Goal: Information Seeking & Learning: Learn about a topic

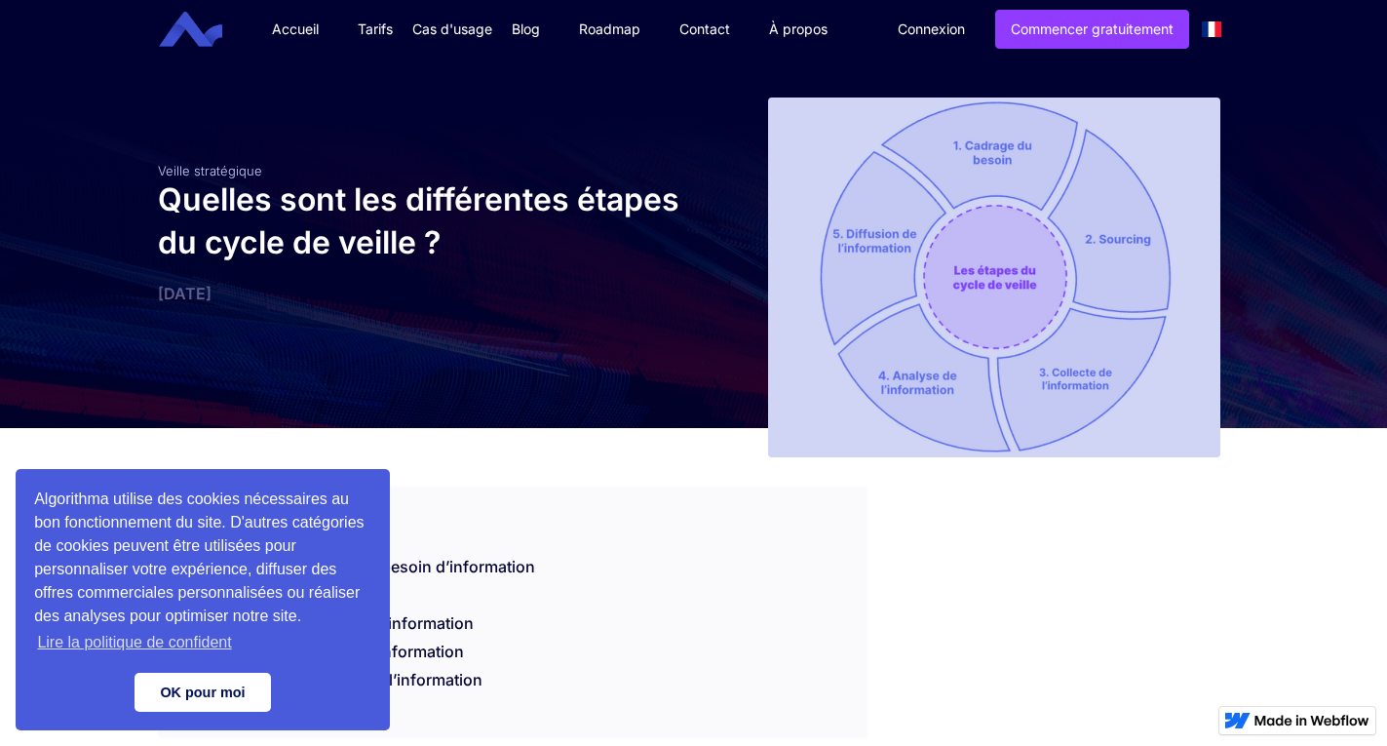
click at [215, 706] on link "OK pour moi" at bounding box center [203, 692] width 136 height 39
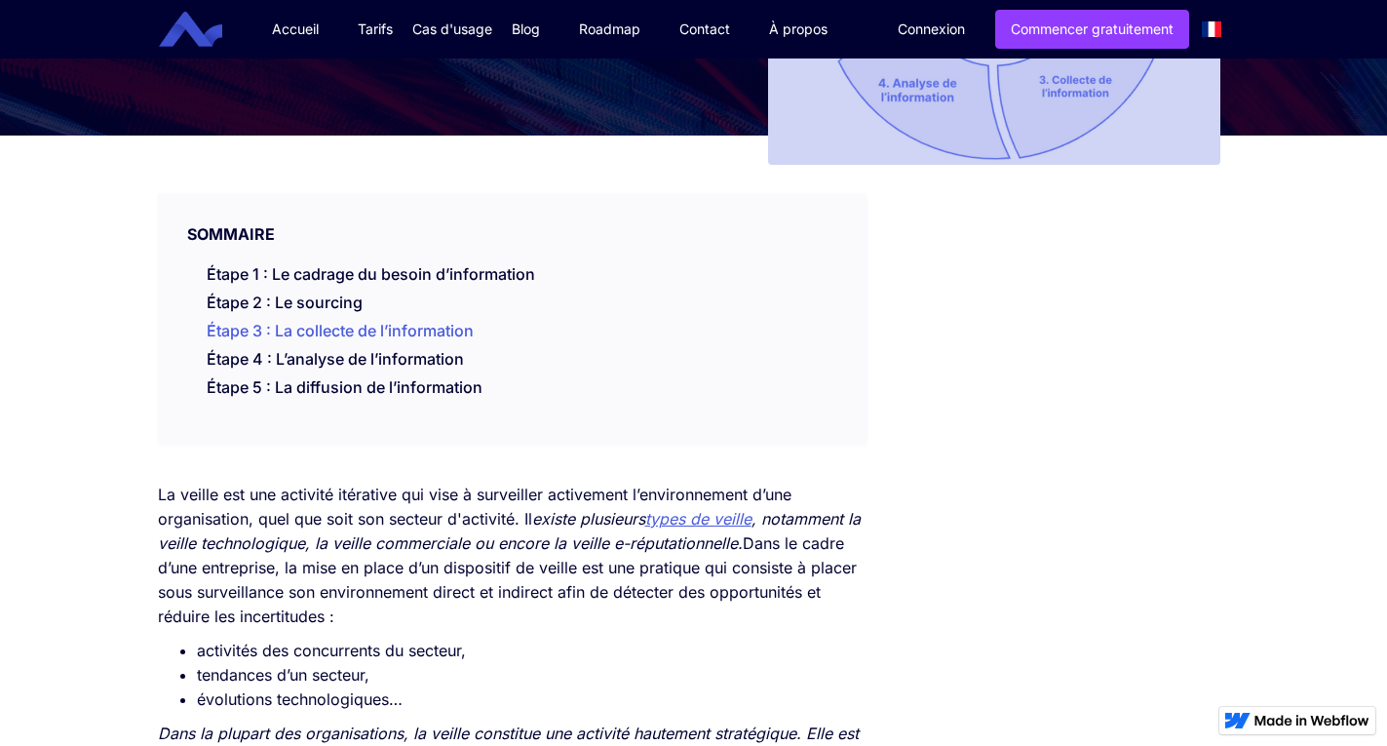
scroll to position [390, 0]
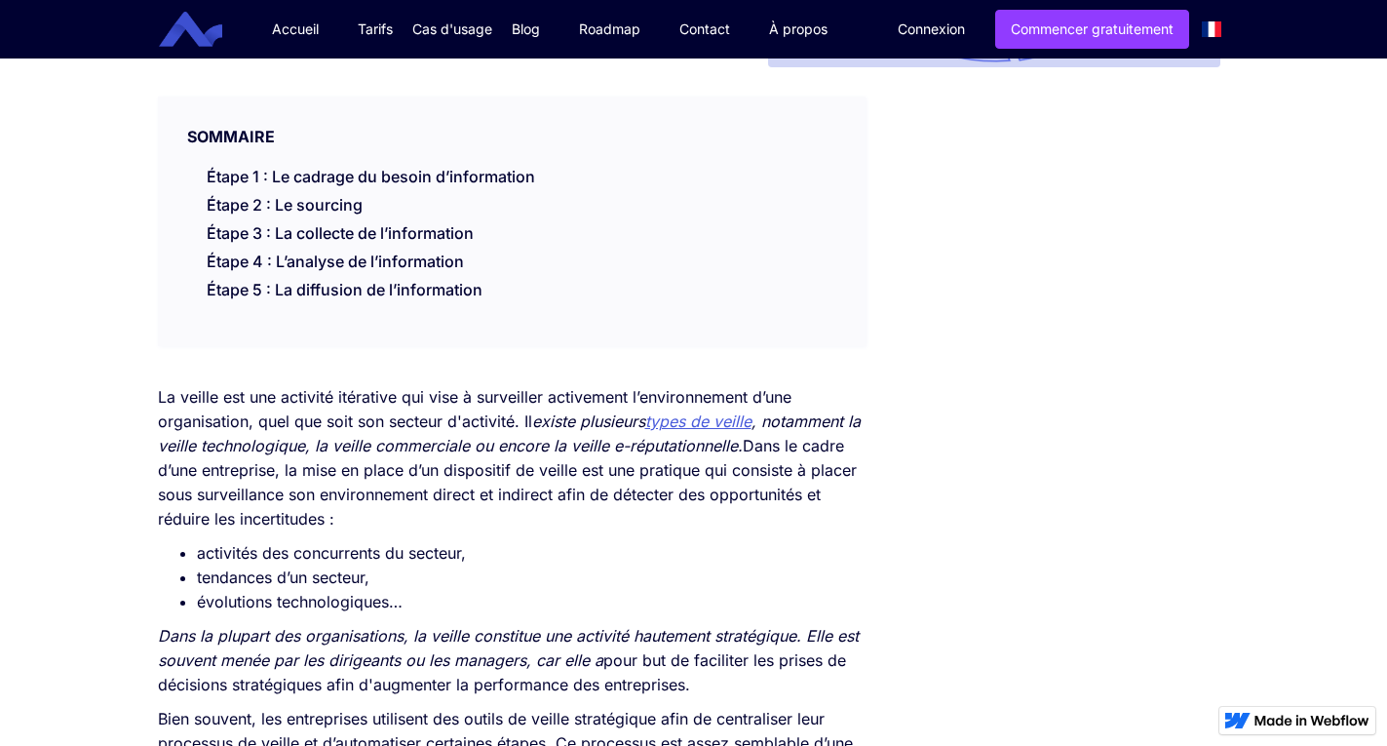
click at [355, 406] on p "La veille est une activité itérative qui vise à surveiller activement l’environ…" at bounding box center [512, 458] width 709 height 146
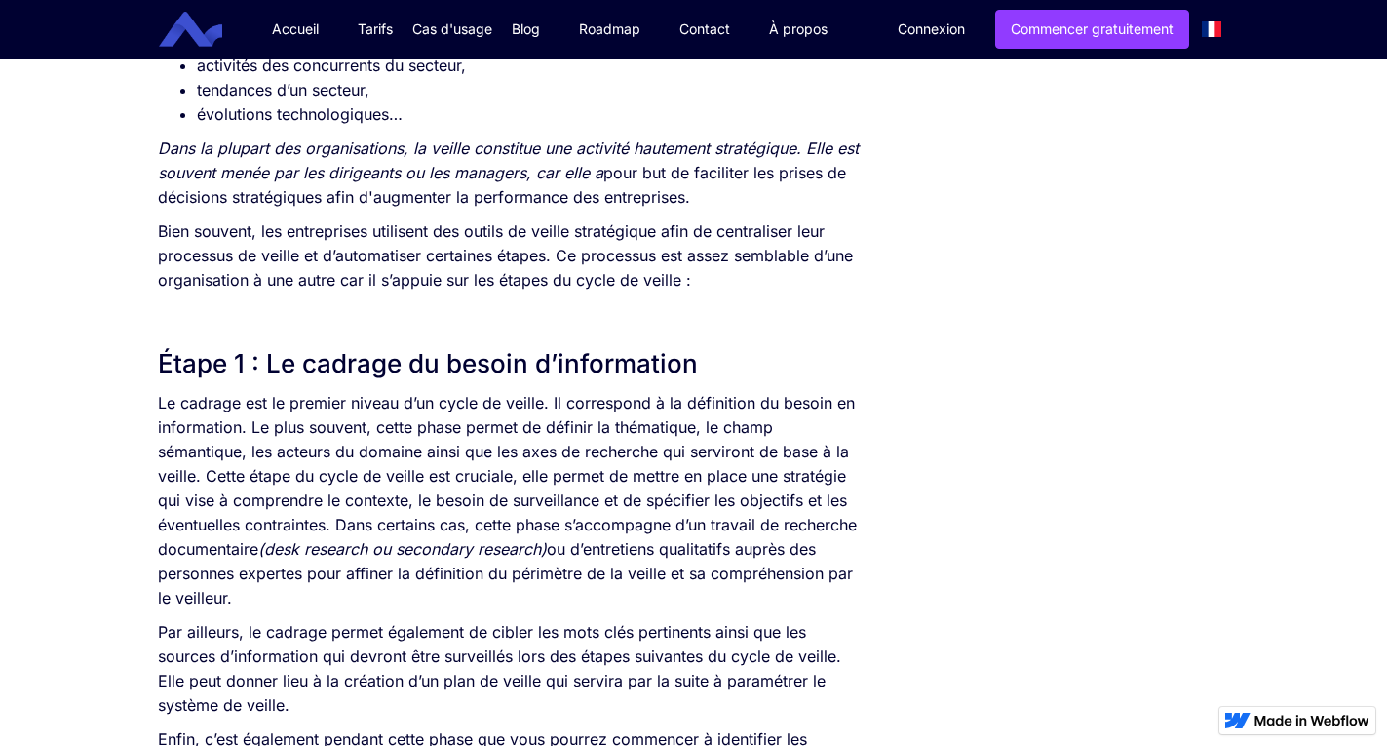
scroll to position [487, 0]
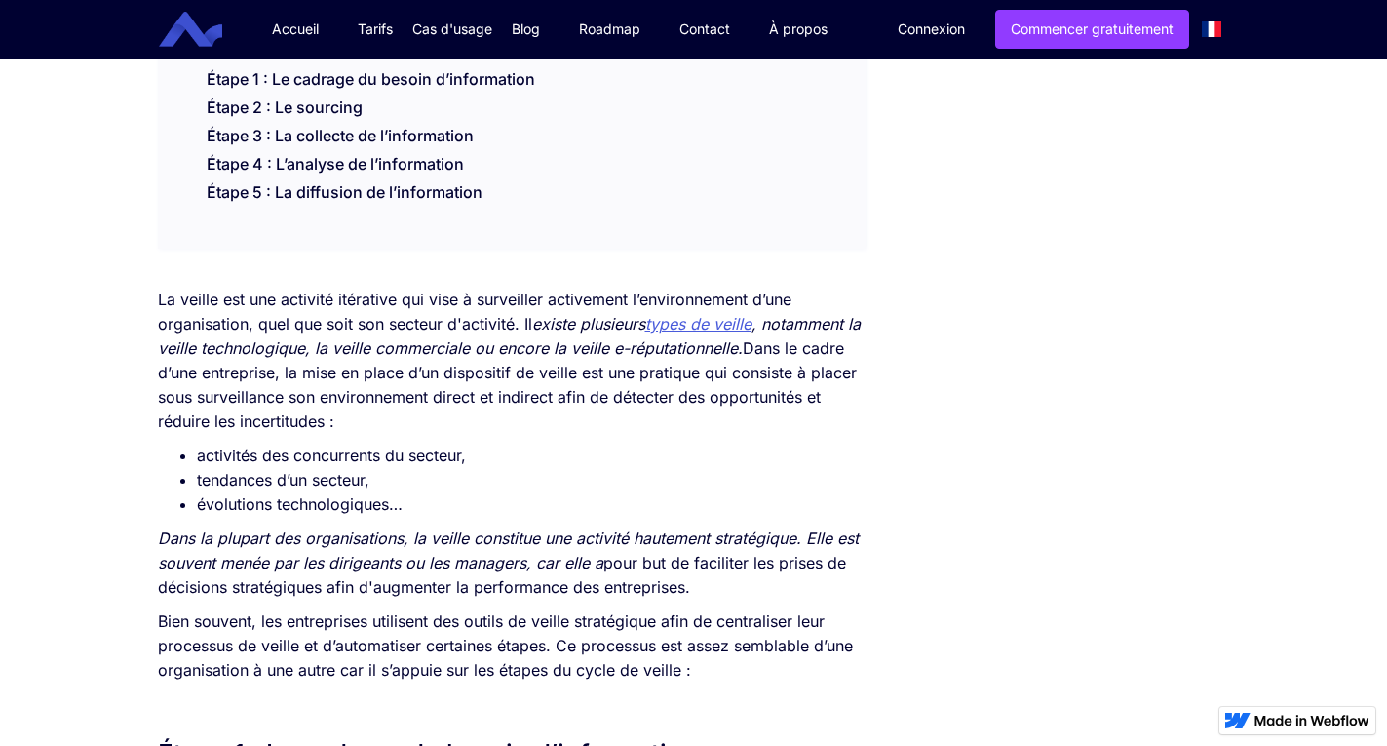
click at [310, 403] on p "La veille est une activité itérative qui vise à surveiller activement l’environ…" at bounding box center [512, 361] width 709 height 146
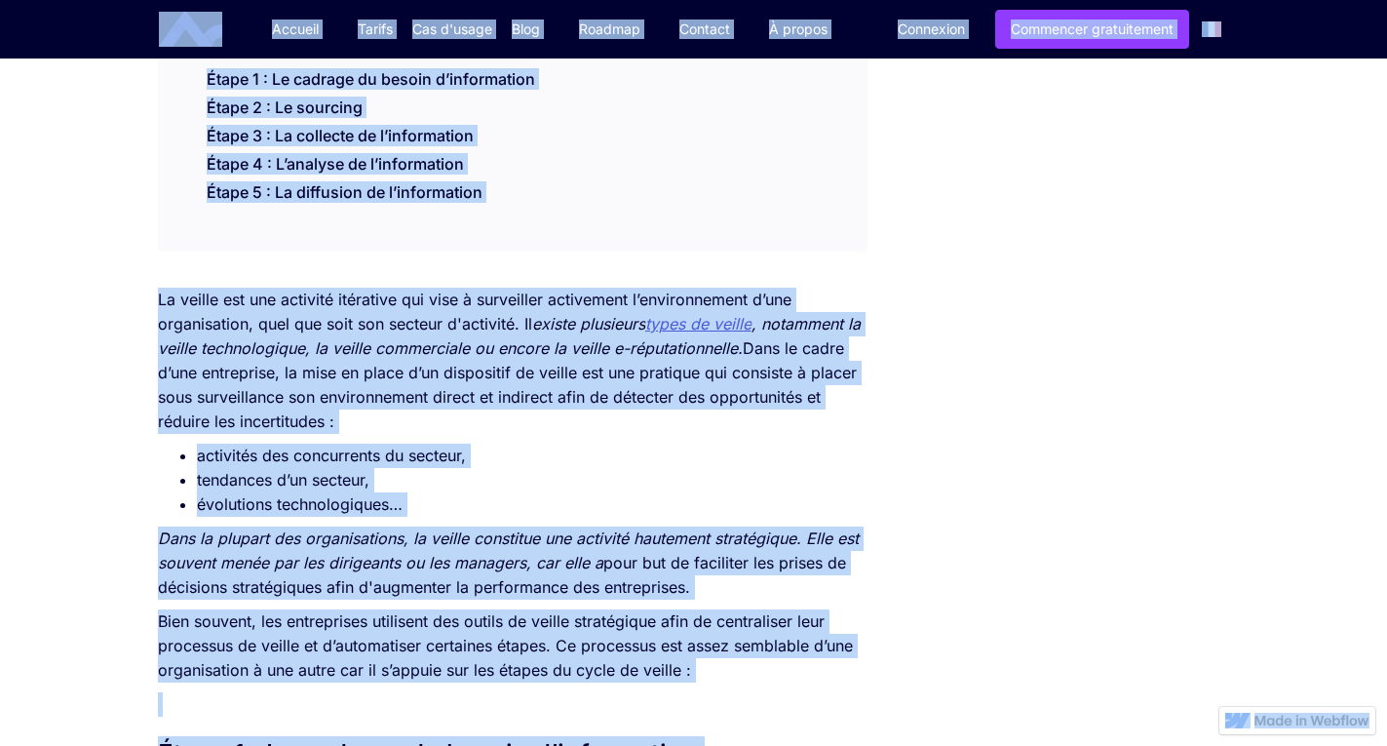
copy body "Accueil Tarifs Cas d'usage Veille Juridique veille concurrentielle Blog Fonctio…"
click at [788, 392] on p "La veille est une activité itérative qui vise à surveiller activement l’environ…" at bounding box center [512, 361] width 709 height 146
click at [565, 320] on em "existe plusieurs" at bounding box center [588, 323] width 113 height 19
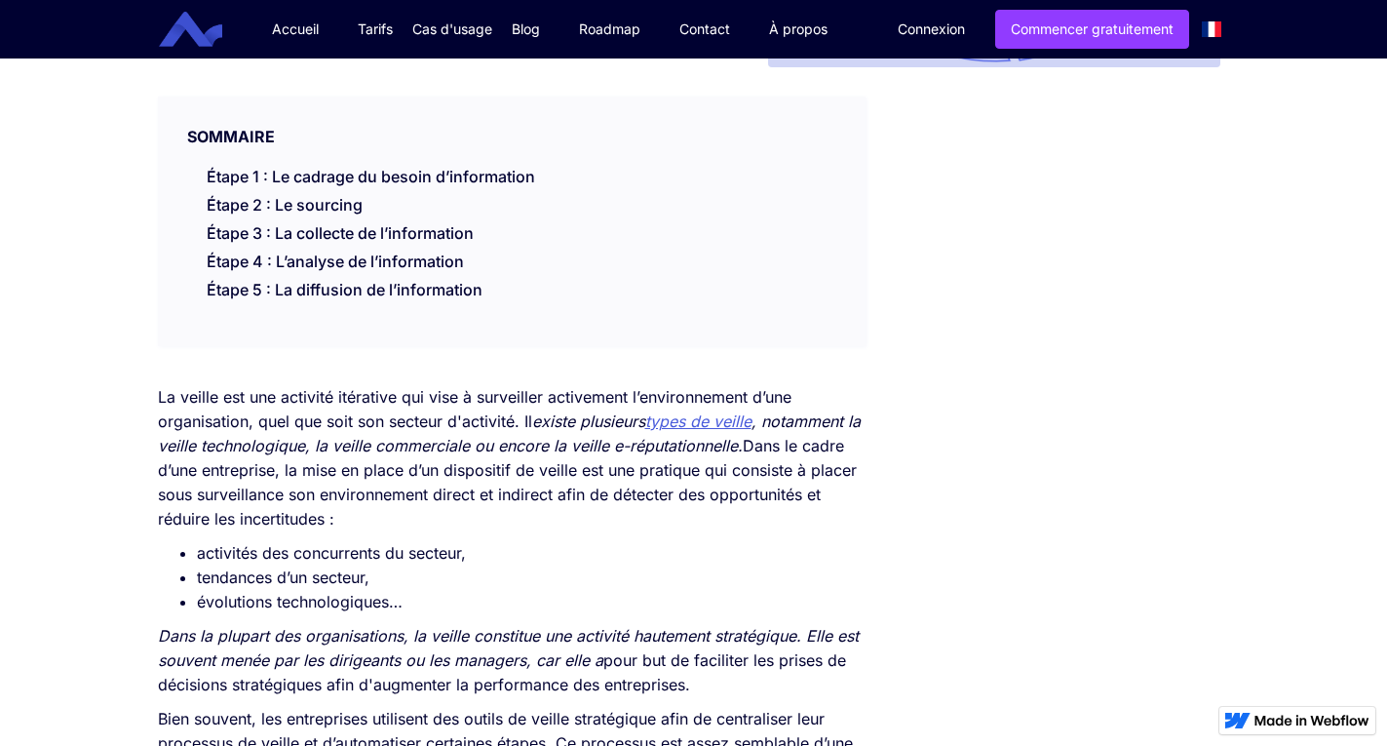
scroll to position [0, 0]
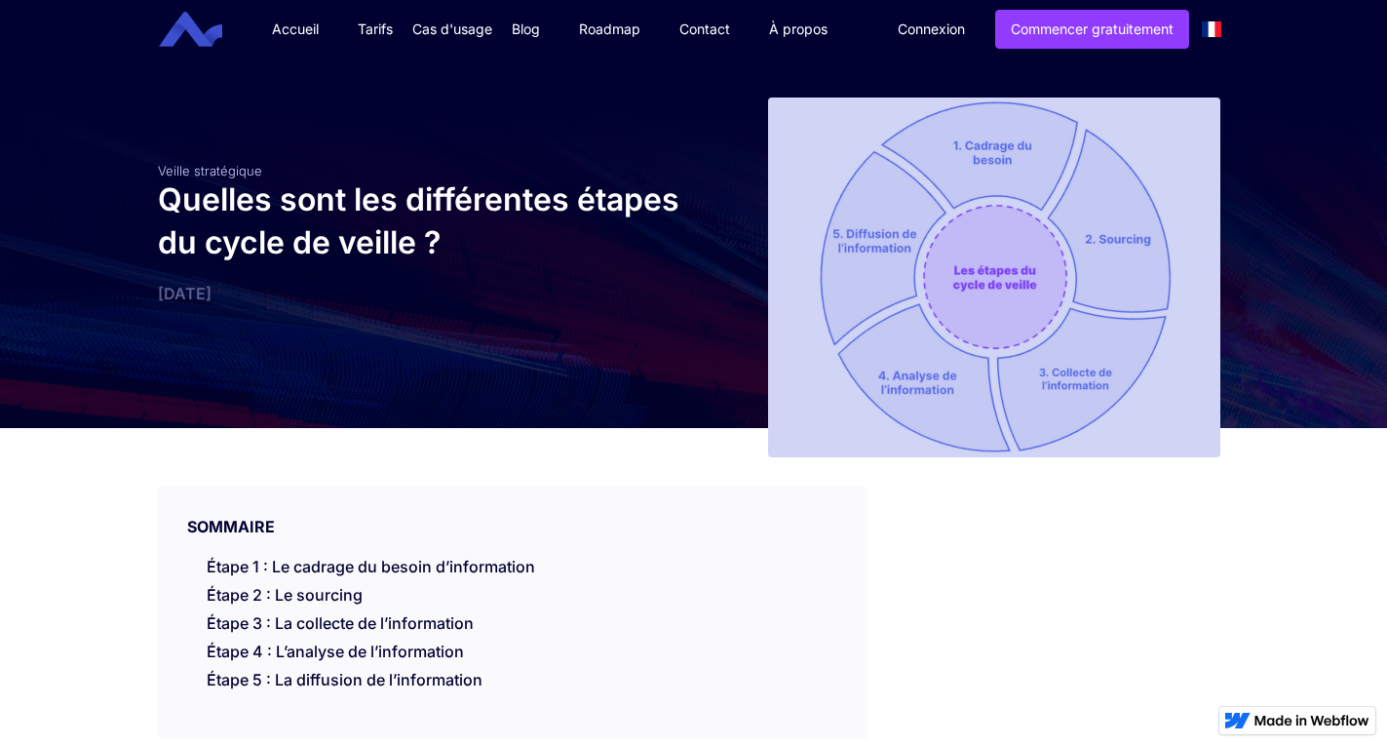
click at [543, 45] on link "Blog" at bounding box center [525, 29] width 67 height 58
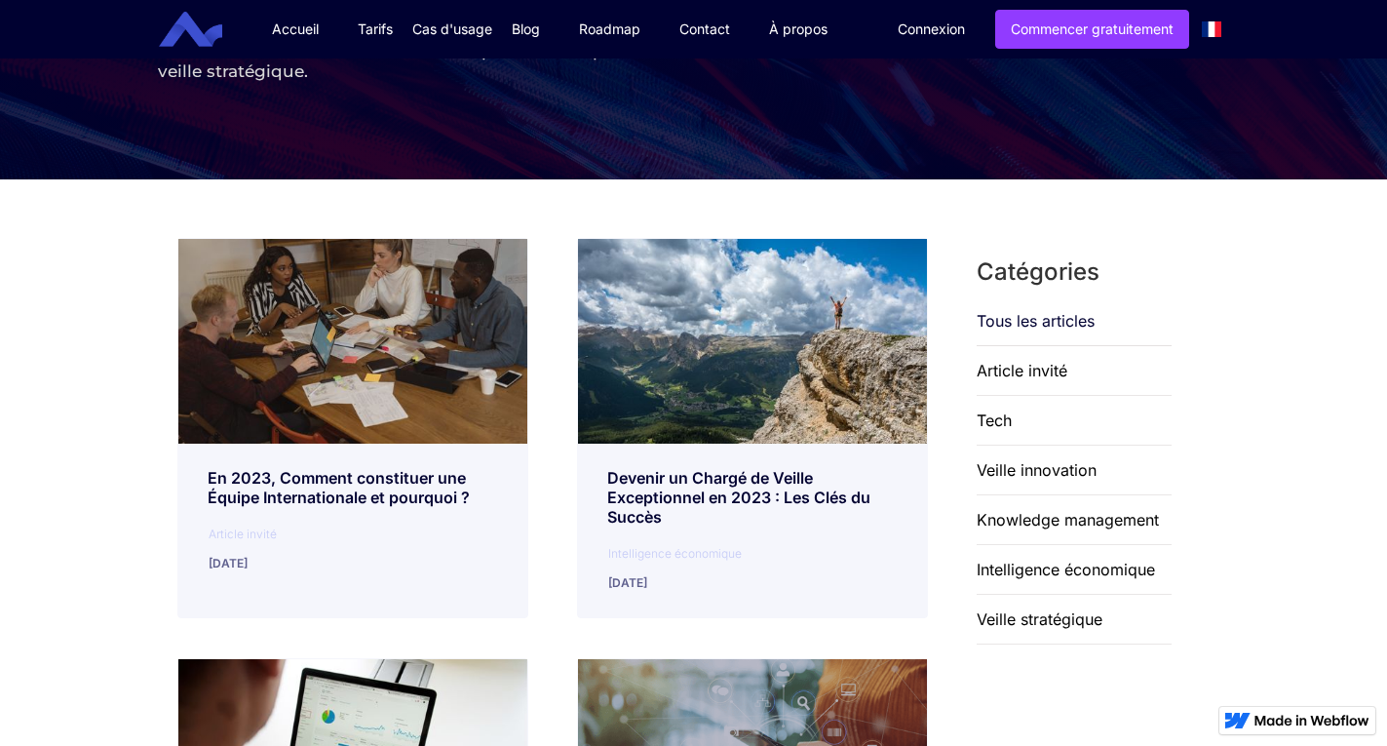
scroll to position [292, 0]
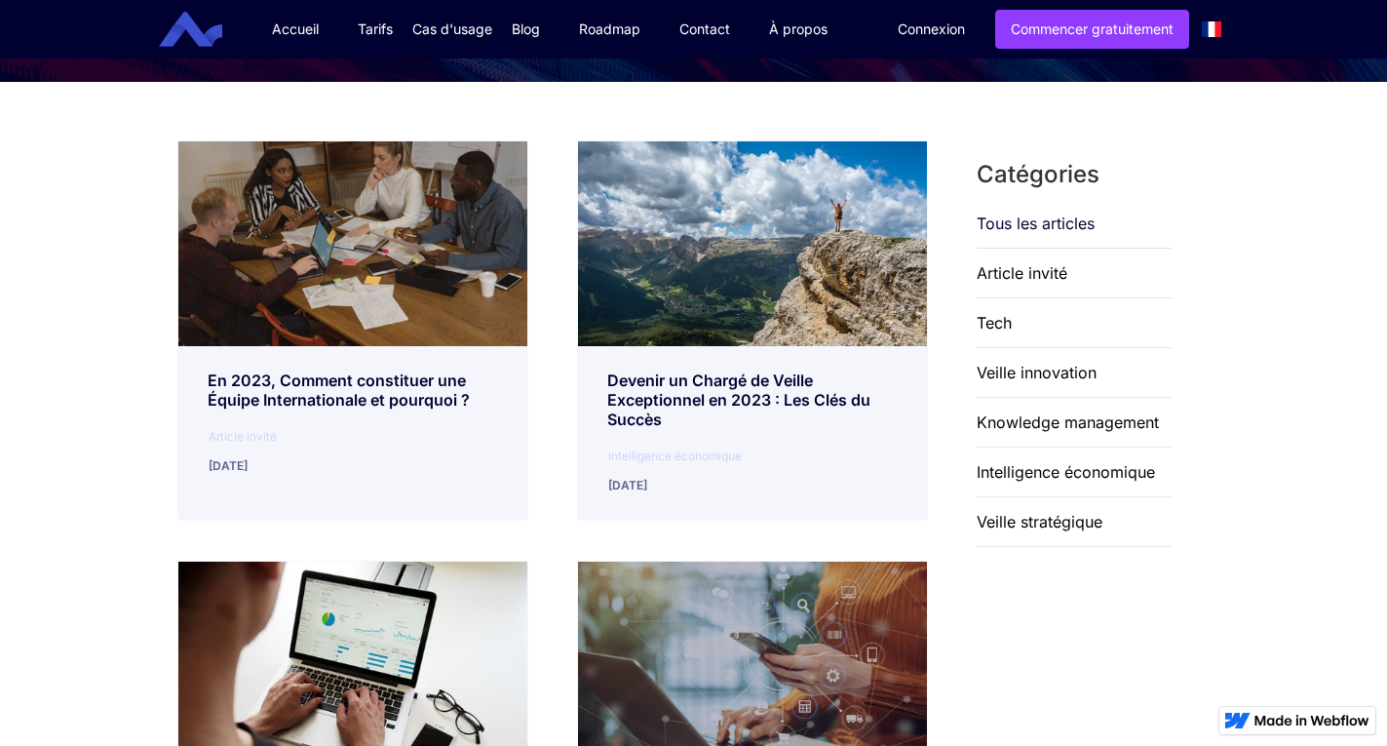
click at [1073, 530] on div "Veille stratégique" at bounding box center [1040, 521] width 126 height 49
